Goal: Find specific page/section: Find specific page/section

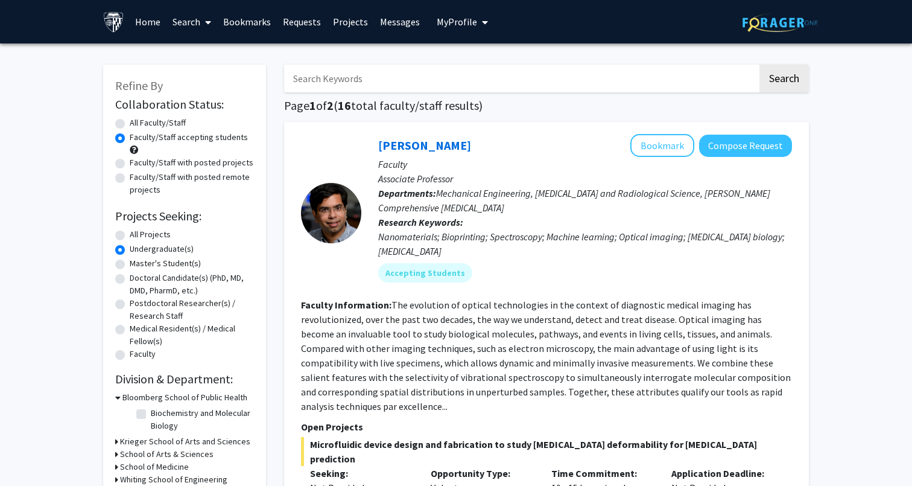
click at [246, 27] on link "Bookmarks" at bounding box center [247, 22] width 60 height 42
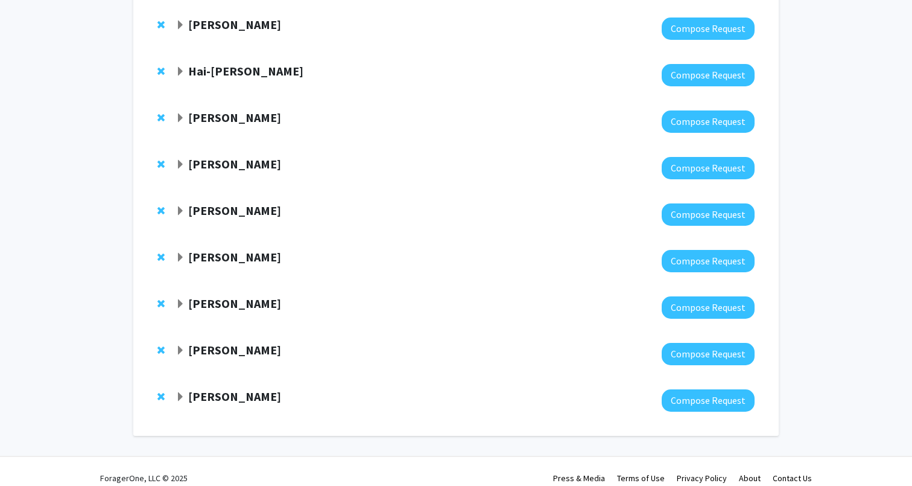
scroll to position [549, 0]
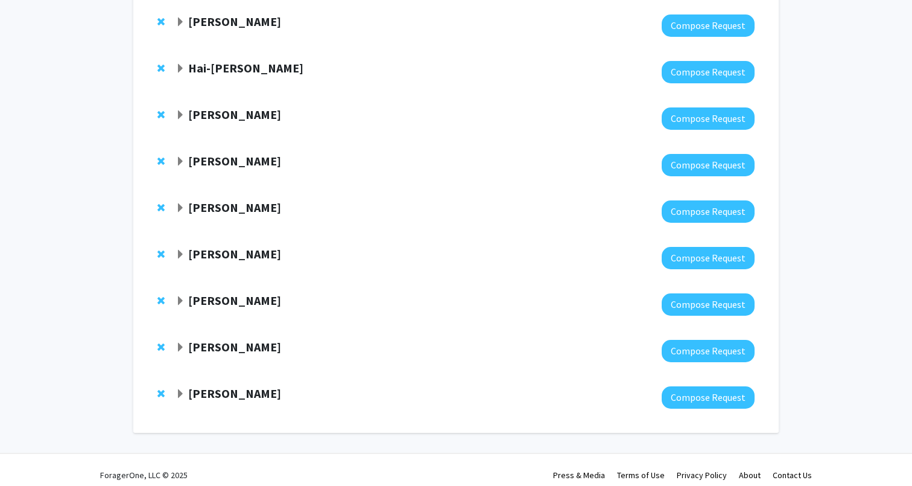
click at [205, 205] on strong "[PERSON_NAME]" at bounding box center [234, 207] width 93 height 15
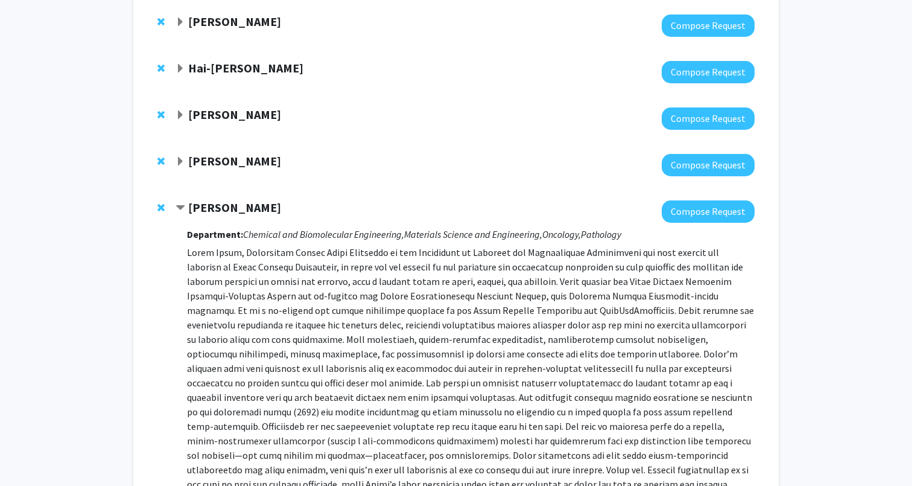
click at [205, 202] on strong "[PERSON_NAME]" at bounding box center [234, 207] width 93 height 15
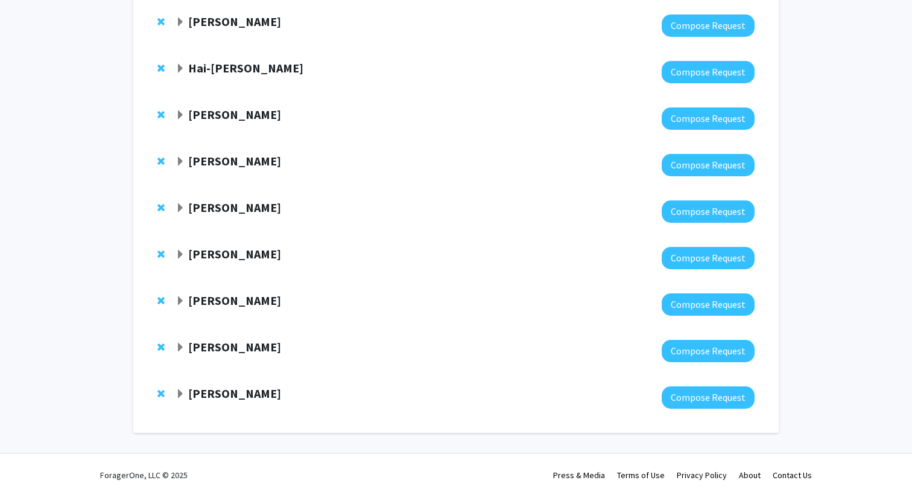
click at [205, 202] on strong "[PERSON_NAME]" at bounding box center [234, 207] width 93 height 15
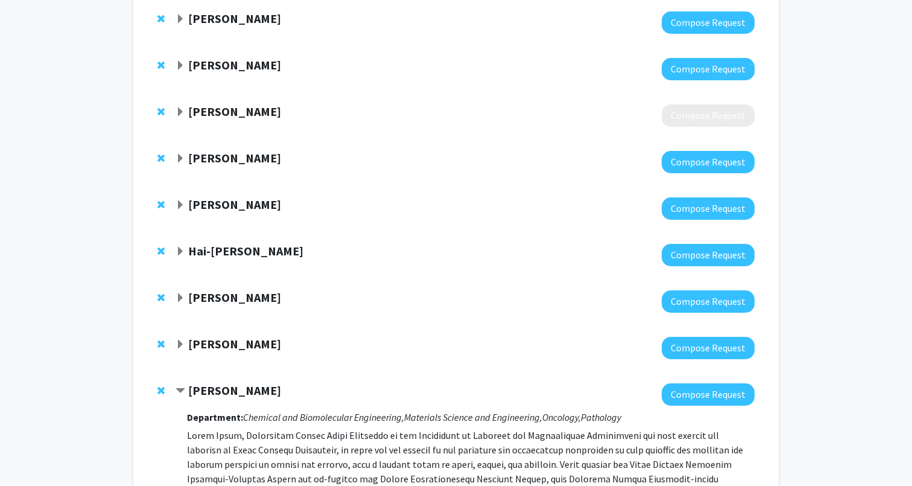
scroll to position [0, 0]
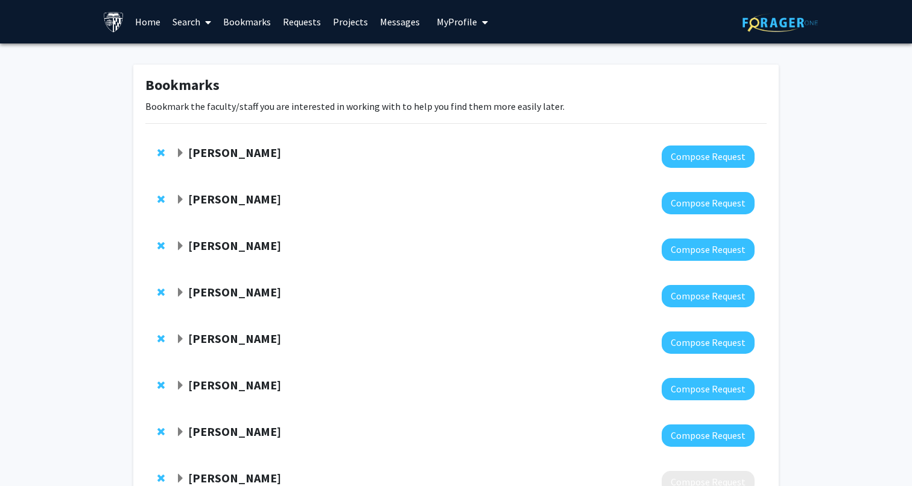
click at [186, 25] on link "Search" at bounding box center [192, 22] width 51 height 42
click at [206, 59] on span "Faculty/Staff" at bounding box center [211, 55] width 89 height 24
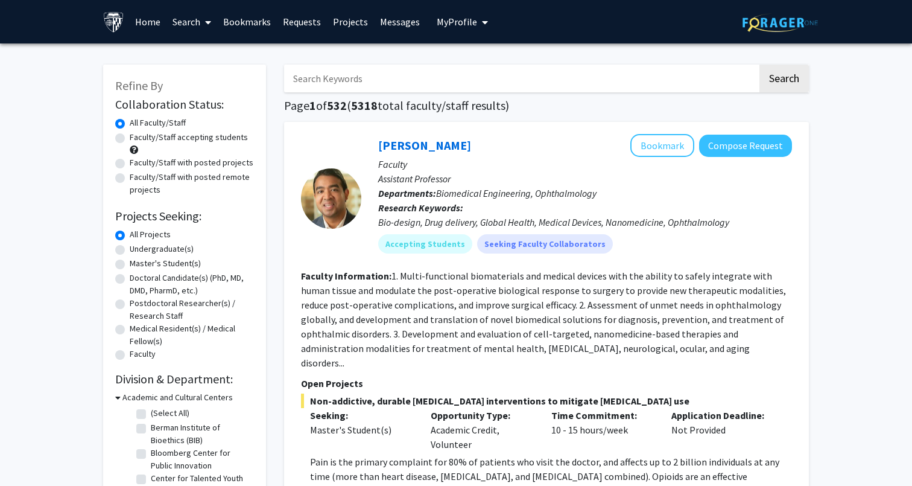
click at [369, 83] on input "Search Keywords" at bounding box center [521, 79] width 474 height 28
type input "[PERSON_NAME]"
click at [789, 75] on button "Search" at bounding box center [784, 79] width 49 height 28
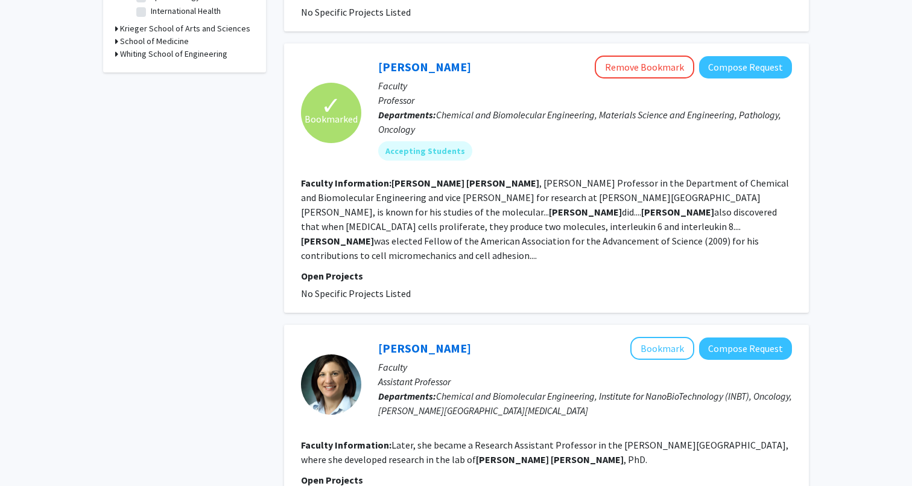
scroll to position [501, 0]
